Goal: Find specific page/section: Find specific page/section

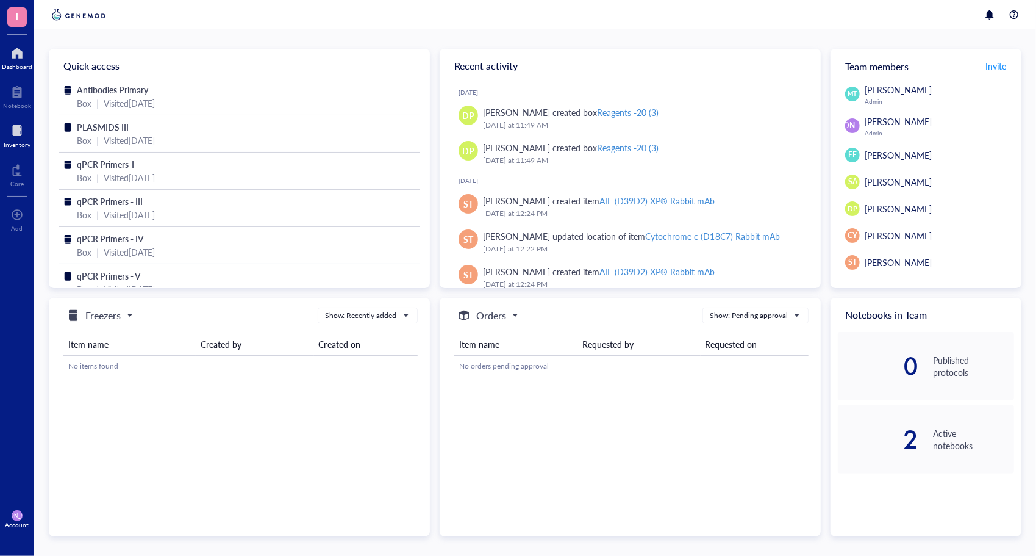
click at [17, 138] on div at bounding box center [17, 131] width 27 height 20
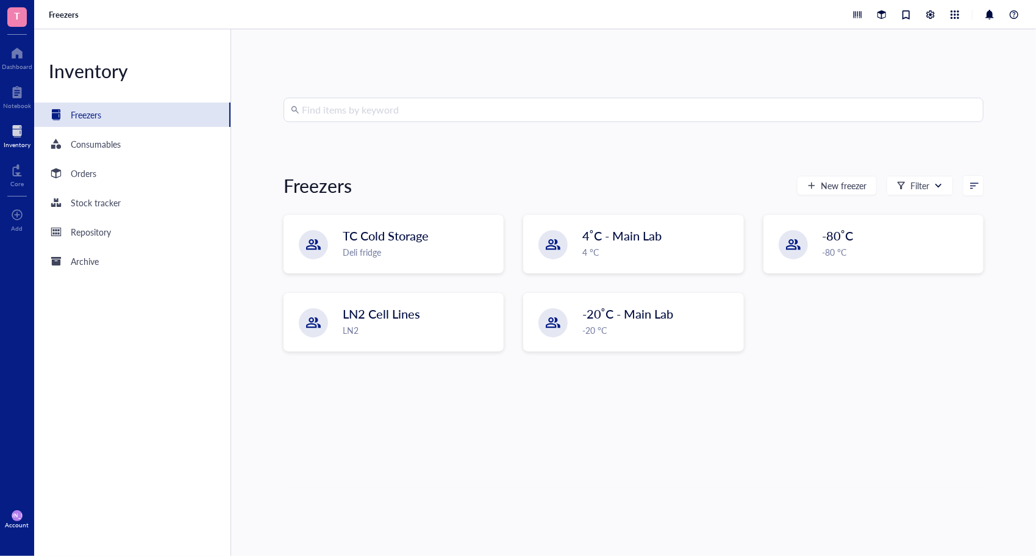
click at [23, 20] on span "T" at bounding box center [17, 17] width 20 height 20
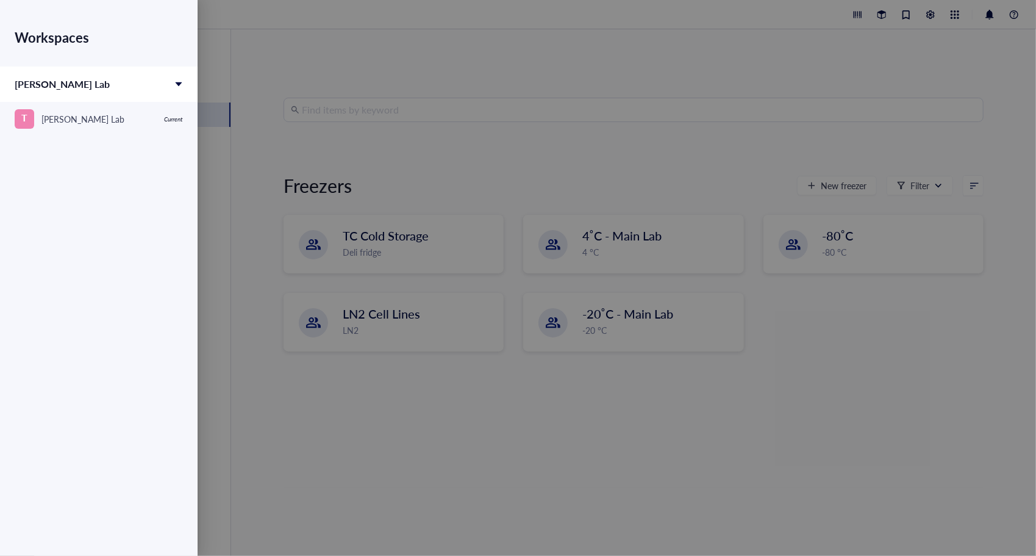
click at [173, 78] on div "[PERSON_NAME] Lab" at bounding box center [99, 83] width 198 height 35
click at [444, 67] on div at bounding box center [518, 278] width 1036 height 556
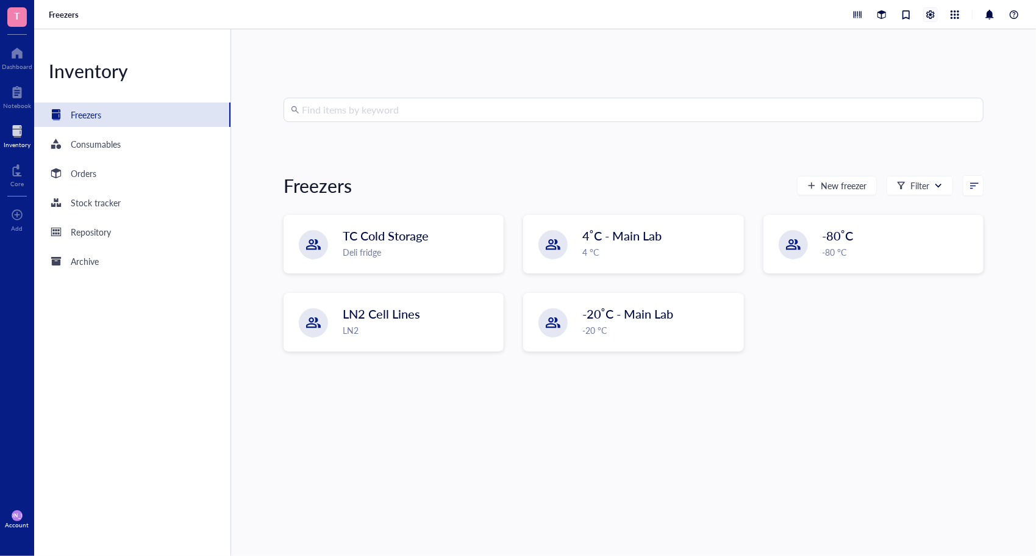
click at [933, 12] on div at bounding box center [930, 14] width 13 height 13
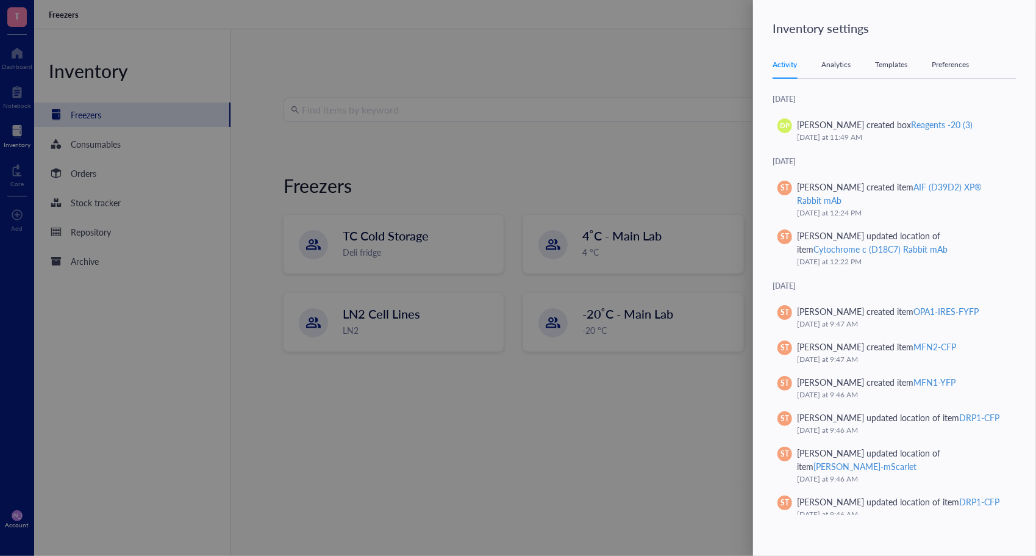
click at [848, 66] on div "Analytics" at bounding box center [836, 65] width 29 height 12
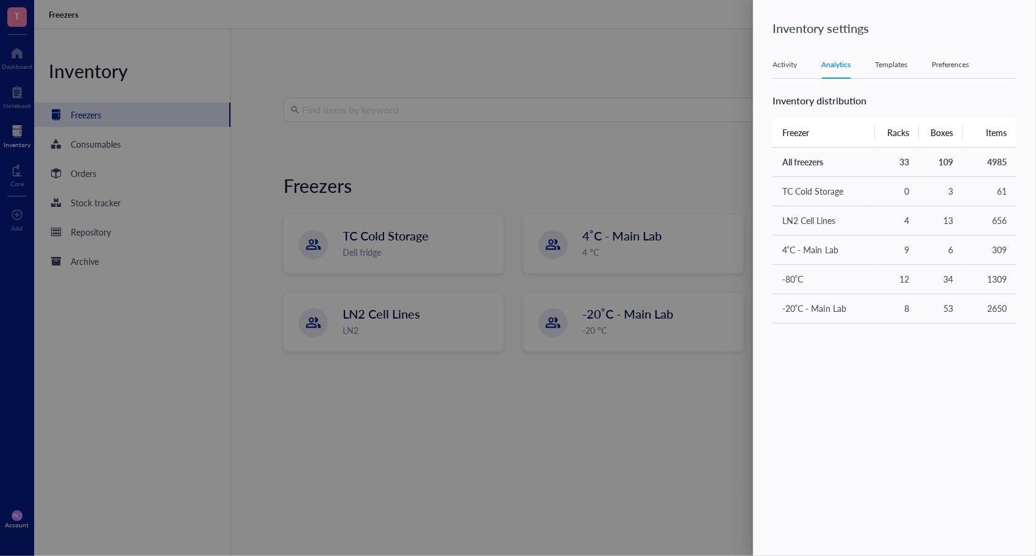
click at [892, 64] on div "Templates" at bounding box center [891, 65] width 32 height 12
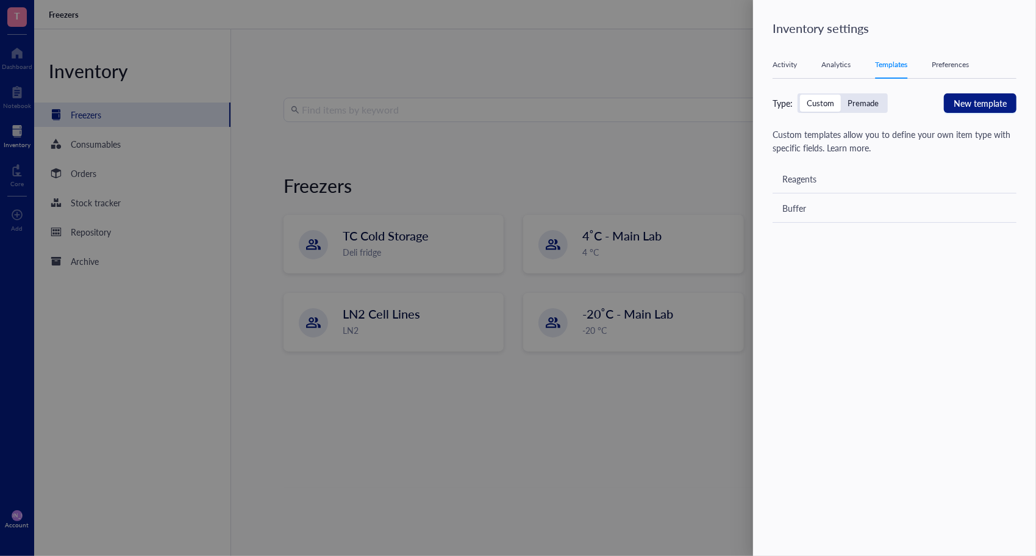
click at [949, 63] on div "Preferences" at bounding box center [950, 65] width 37 height 12
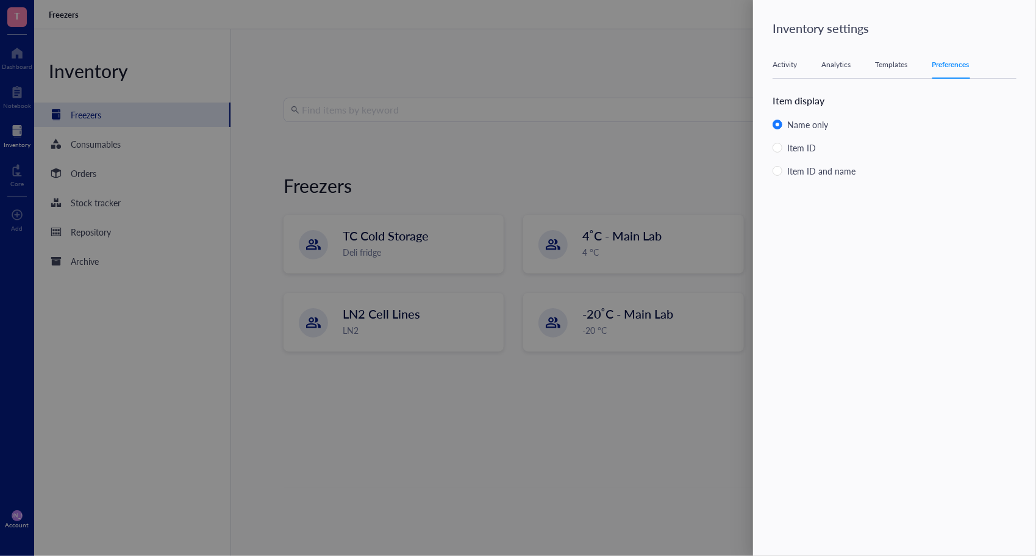
click at [679, 85] on div at bounding box center [518, 278] width 1036 height 556
